Goal: Task Accomplishment & Management: Manage account settings

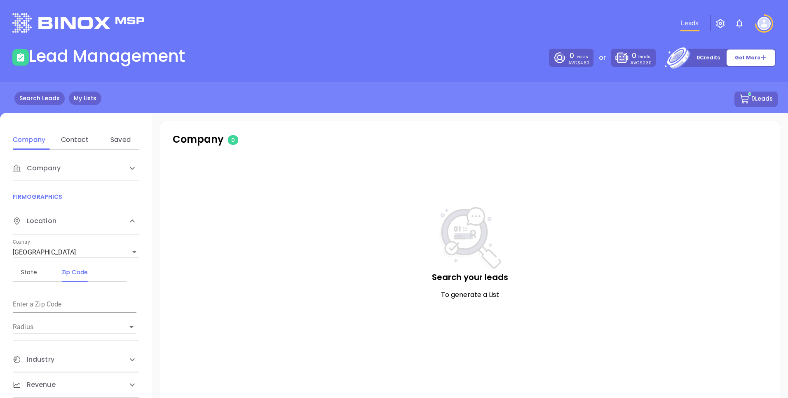
click at [87, 95] on link "My Lists" at bounding box center [85, 99] width 33 height 14
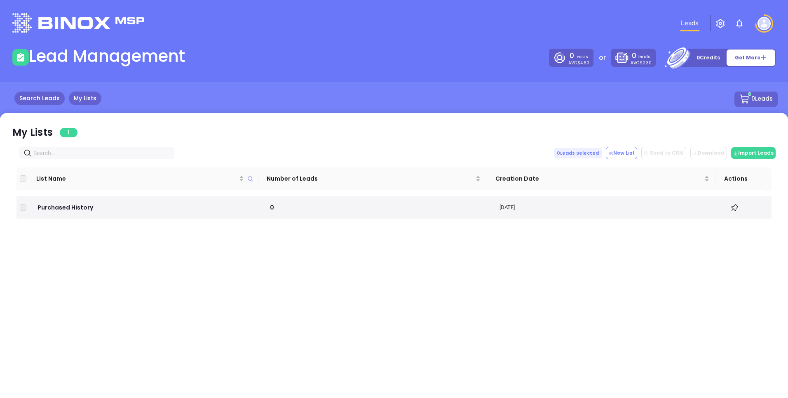
click at [47, 99] on link "Search Leads" at bounding box center [39, 99] width 50 height 14
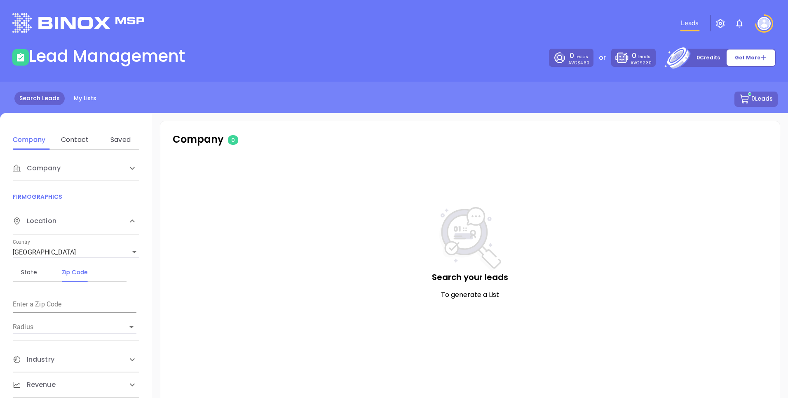
click at [768, 21] on img at bounding box center [764, 23] width 13 height 13
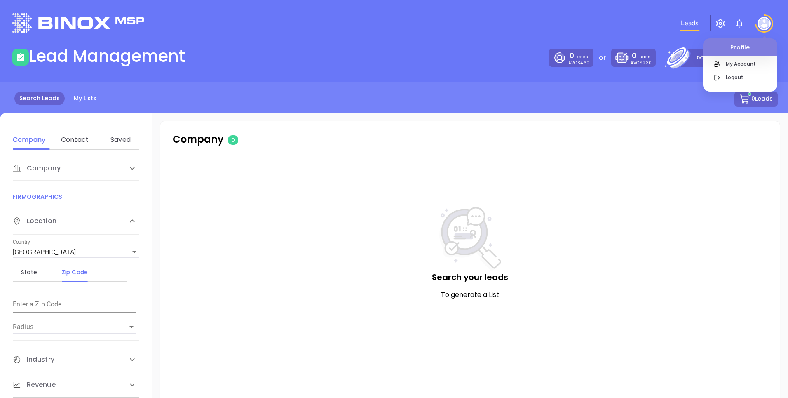
click at [718, 24] on img "button" at bounding box center [721, 24] width 10 height 10
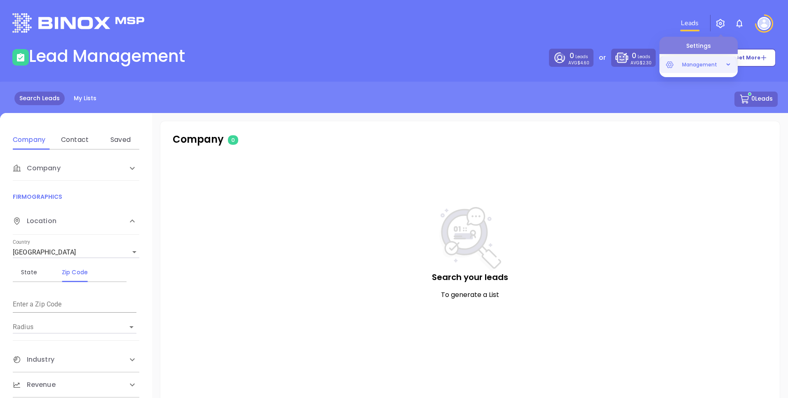
click at [707, 63] on span "Management" at bounding box center [700, 64] width 44 height 16
click at [769, 23] on img at bounding box center [764, 23] width 13 height 13
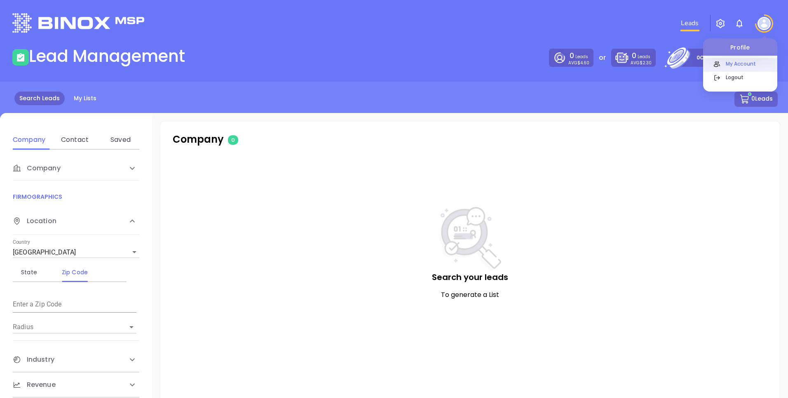
click at [748, 67] on p "My Account" at bounding box center [750, 63] width 56 height 9
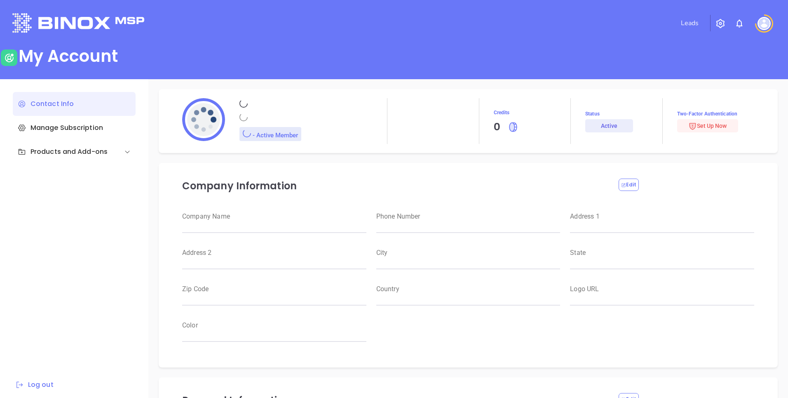
type input "Binox"
type input "Test"
type input "developer@binoxmsp.com"
type input "Binox Test"
type input "Management"
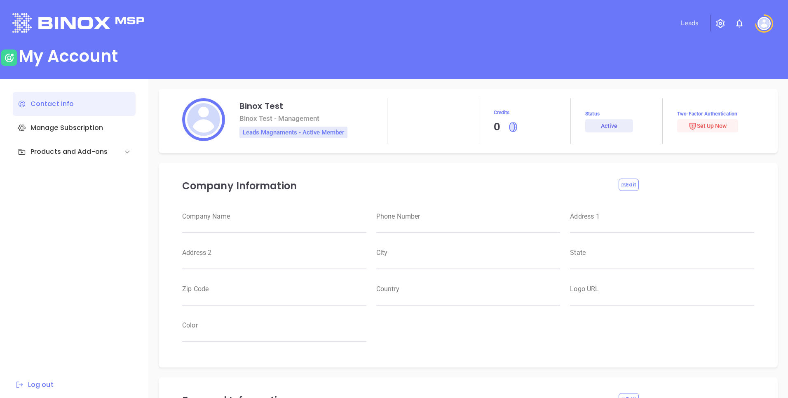
type input "Binox Test"
click at [83, 155] on div "Products and Add-ons" at bounding box center [63, 152] width 90 height 10
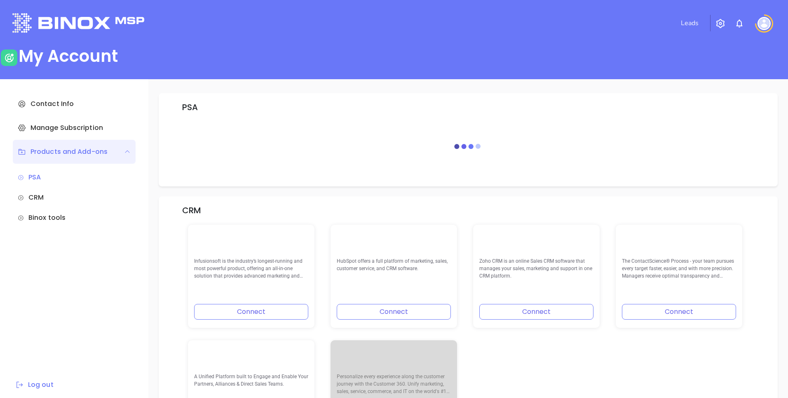
click at [36, 198] on div "CRM" at bounding box center [74, 198] width 113 height 10
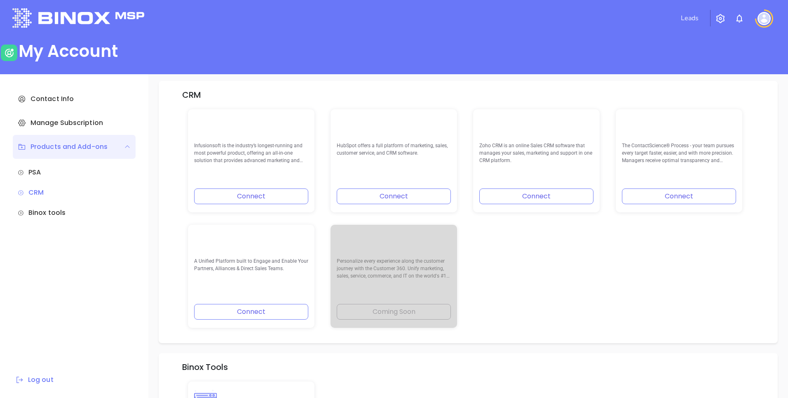
scroll to position [117, 0]
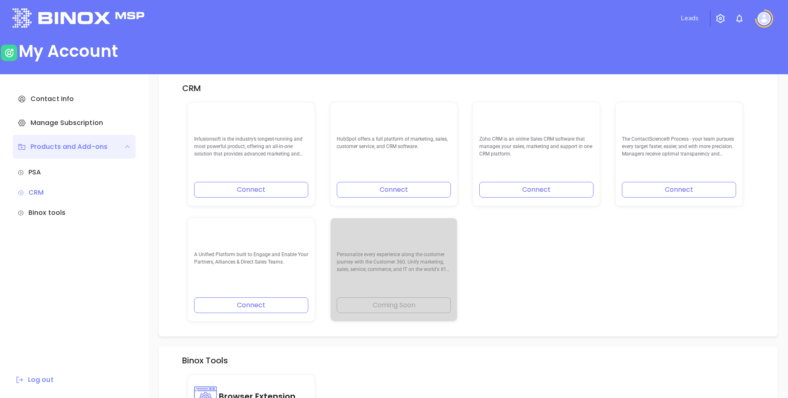
click at [48, 213] on div "Binox tools" at bounding box center [74, 213] width 113 height 10
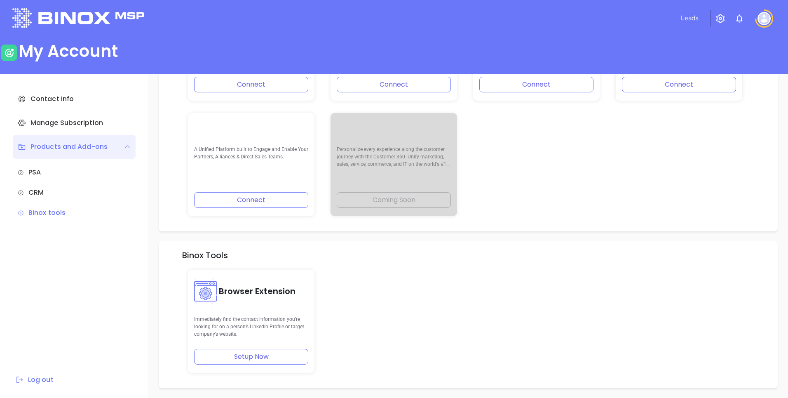
scroll to position [276, 0]
click at [494, 179] on div "Infusionsoft is the industry’s longest-running and most powerful product, offer…" at bounding box center [468, 106] width 571 height 231
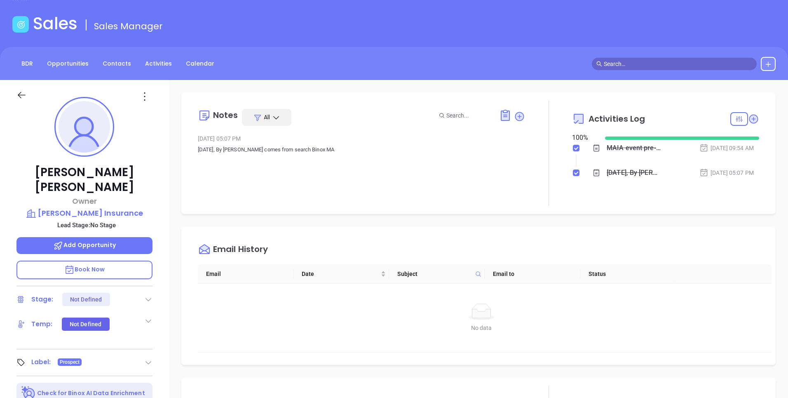
scroll to position [216, 0]
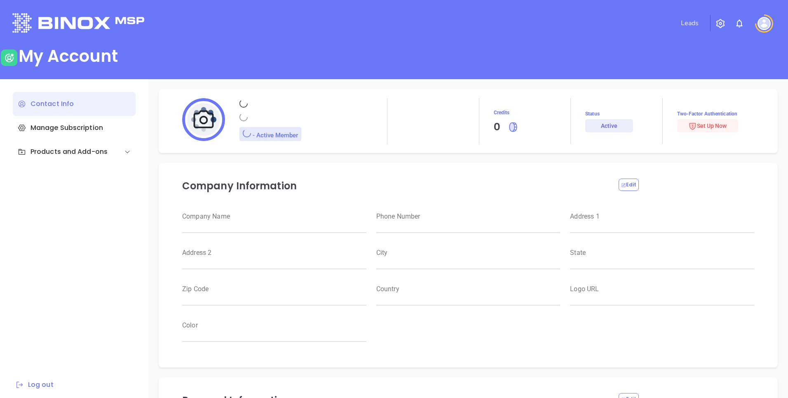
scroll to position [5, 0]
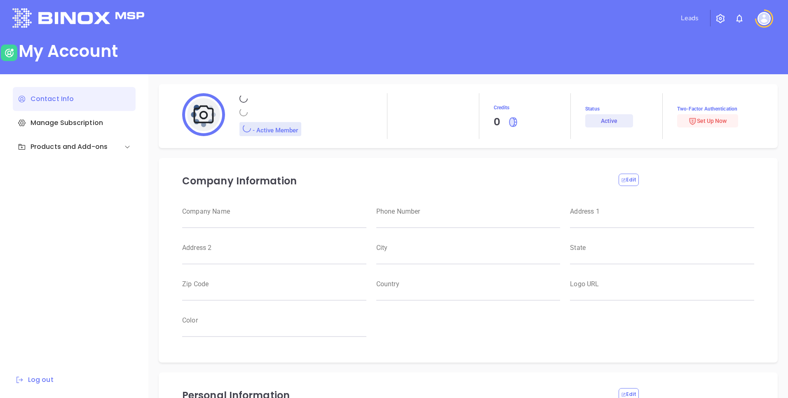
type input "Binox"
type input "Test"
type input "developer@binoxmsp.com"
type input "Binox Test"
type input "Management"
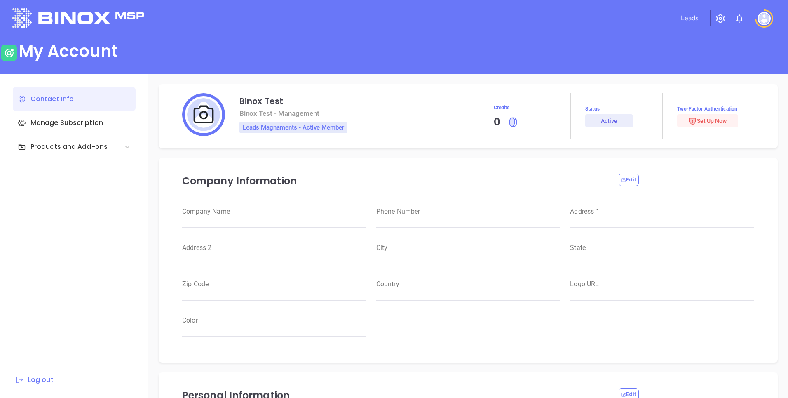
type input "Binox Test"
click at [87, 141] on div "Products and Add-ons" at bounding box center [74, 147] width 123 height 24
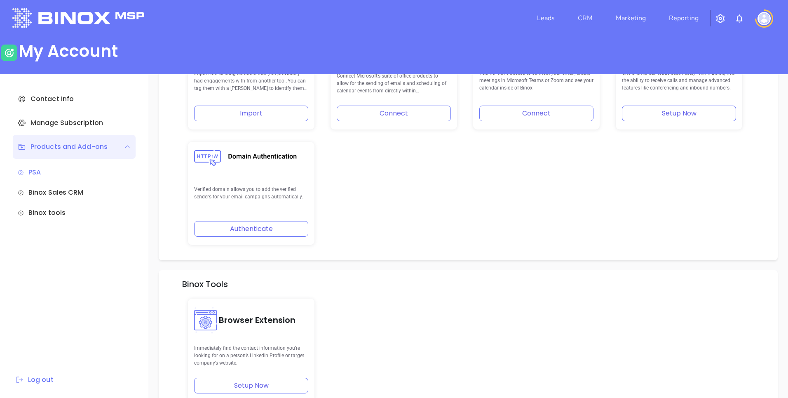
scroll to position [222, 0]
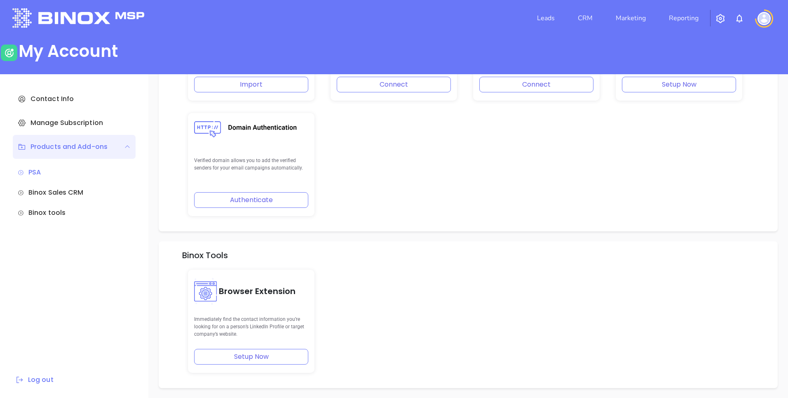
click at [68, 212] on div "Binox tools" at bounding box center [74, 213] width 113 height 10
click at [54, 193] on div "Binox Sales CRM" at bounding box center [74, 193] width 113 height 10
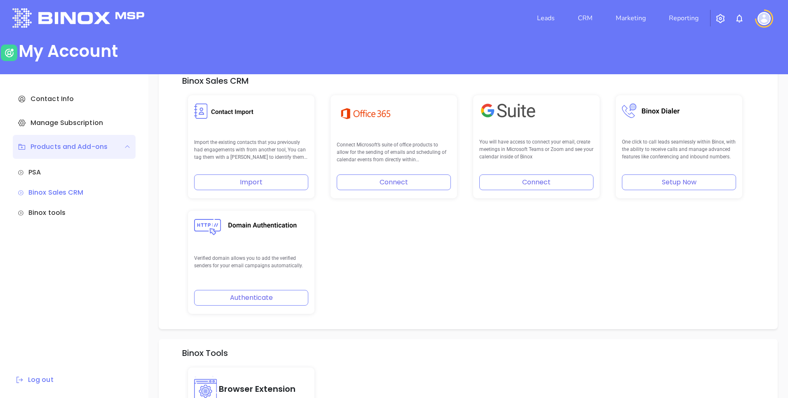
scroll to position [171, 0]
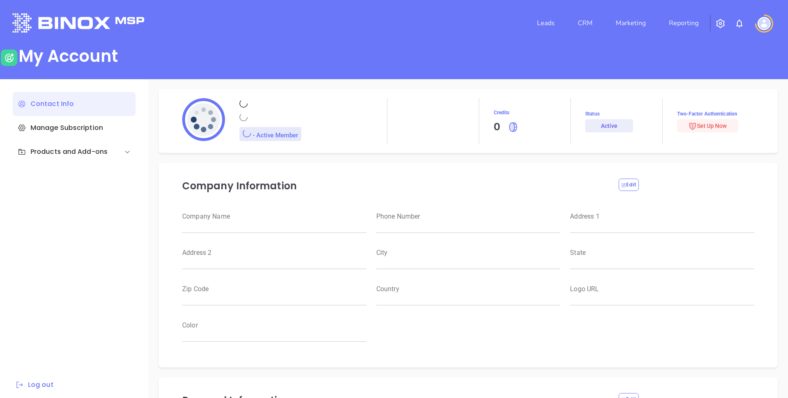
scroll to position [5, 0]
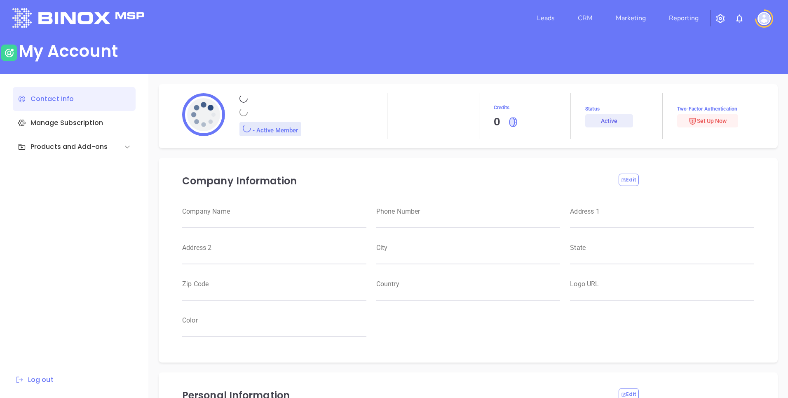
type input "Binox"
type input "Test"
type input "[EMAIL_ADDRESS][DOMAIN_NAME]"
type input "Binox Test"
type input "Management"
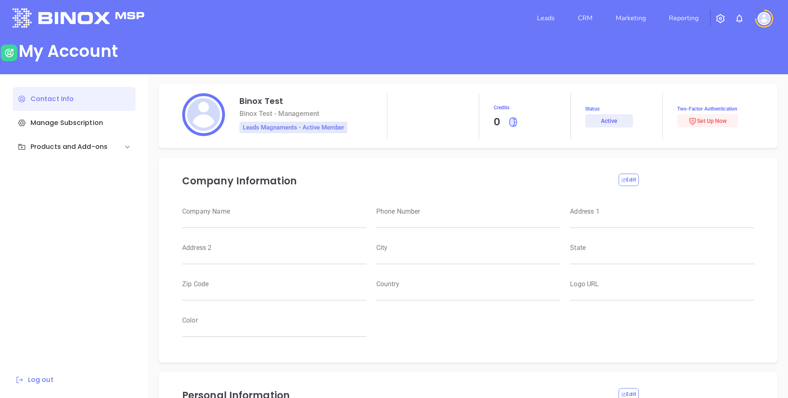
type input "Binox Test"
click at [73, 138] on div "Products and Add-ons" at bounding box center [74, 147] width 123 height 24
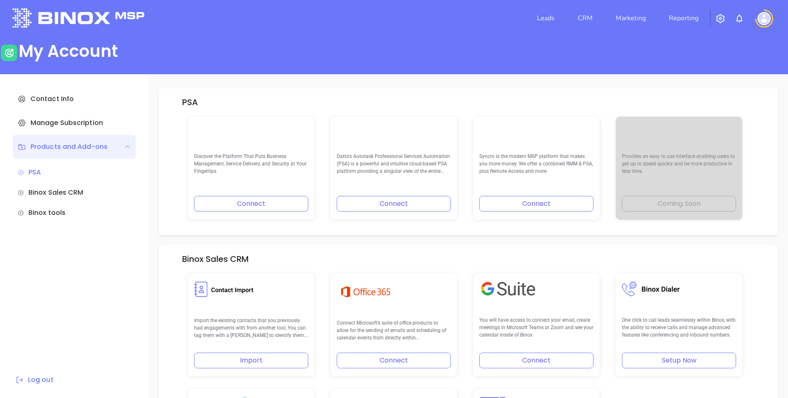
click at [94, 187] on div "PSA Binox Sales CRM Binox tools" at bounding box center [74, 190] width 113 height 55
click at [68, 192] on div "Binox Sales CRM" at bounding box center [74, 193] width 113 height 10
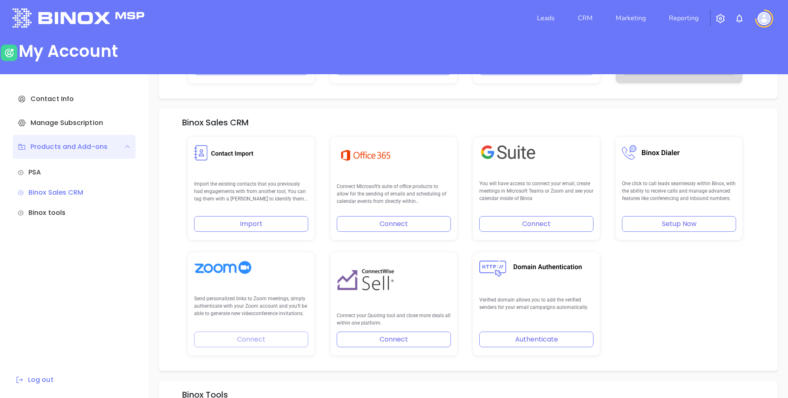
scroll to position [171, 0]
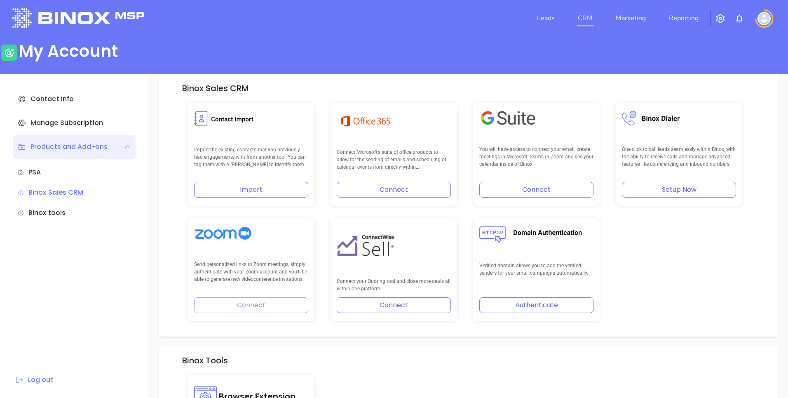
click at [585, 18] on link "CRM" at bounding box center [585, 18] width 21 height 16
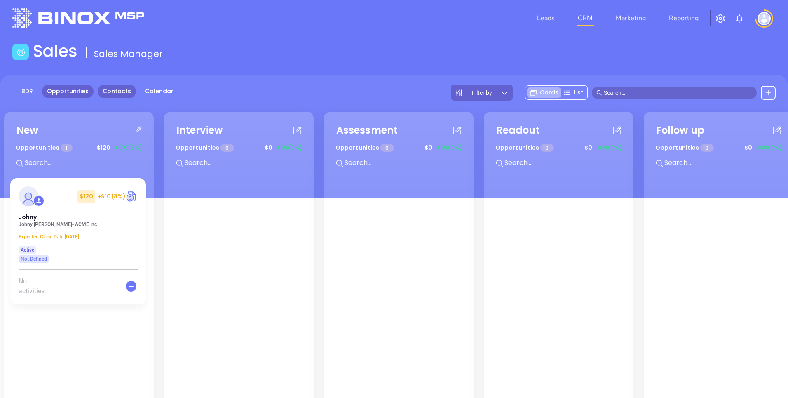
click at [106, 93] on link "Contacts" at bounding box center [117, 92] width 38 height 14
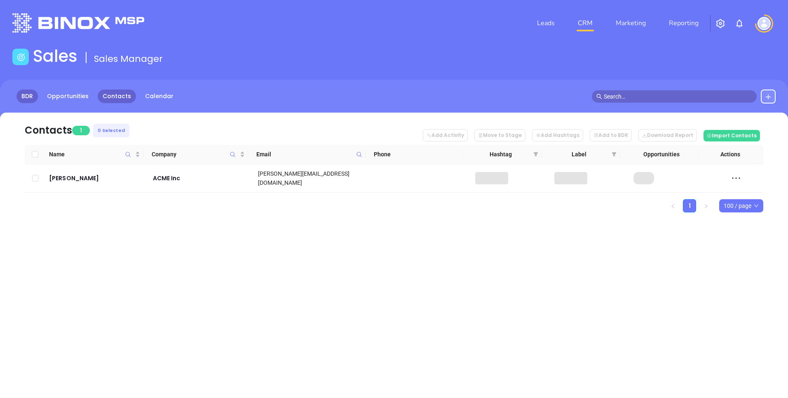
click at [28, 99] on link "BDR" at bounding box center [26, 96] width 21 height 14
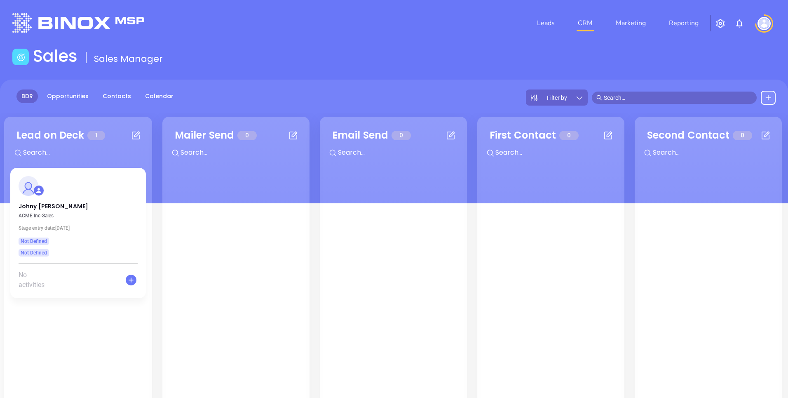
click at [400, 46] on div "Sales Sales Manager" at bounding box center [393, 57] width 773 height 23
